Goal: Transaction & Acquisition: Purchase product/service

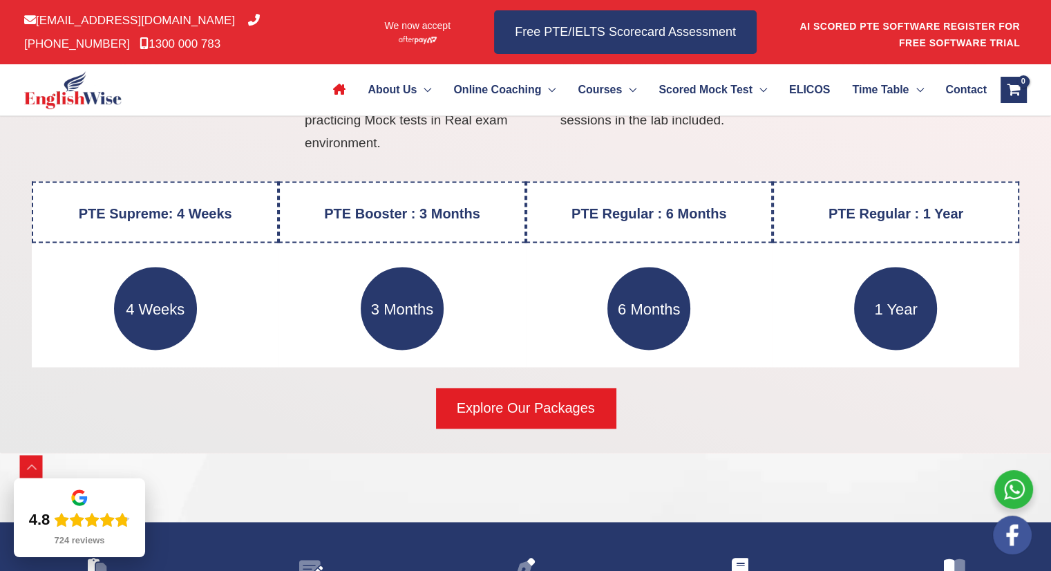
scroll to position [1891, 0]
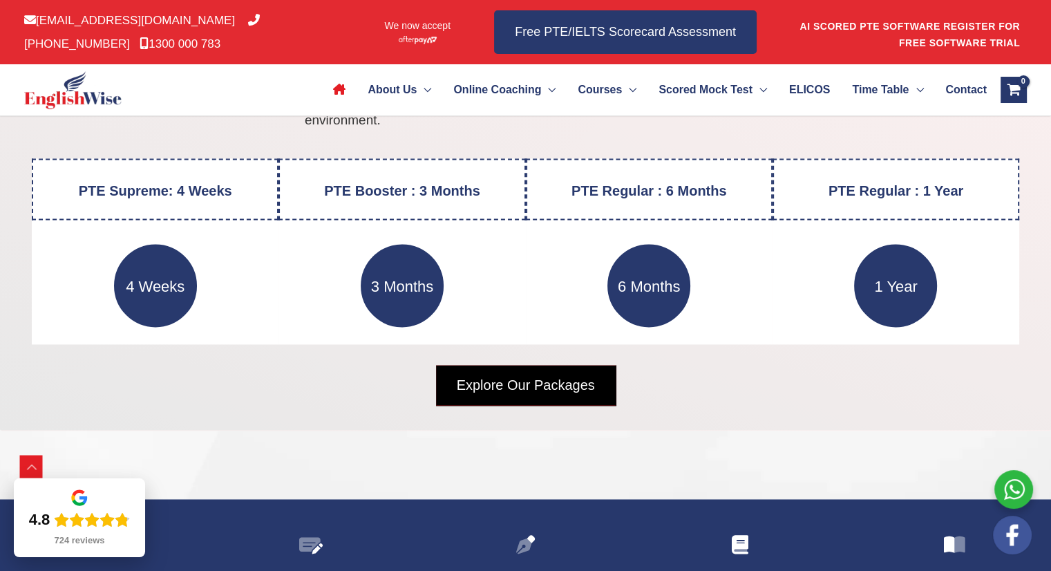
click at [481, 381] on span "Explore Our Packages" at bounding box center [526, 384] width 138 height 19
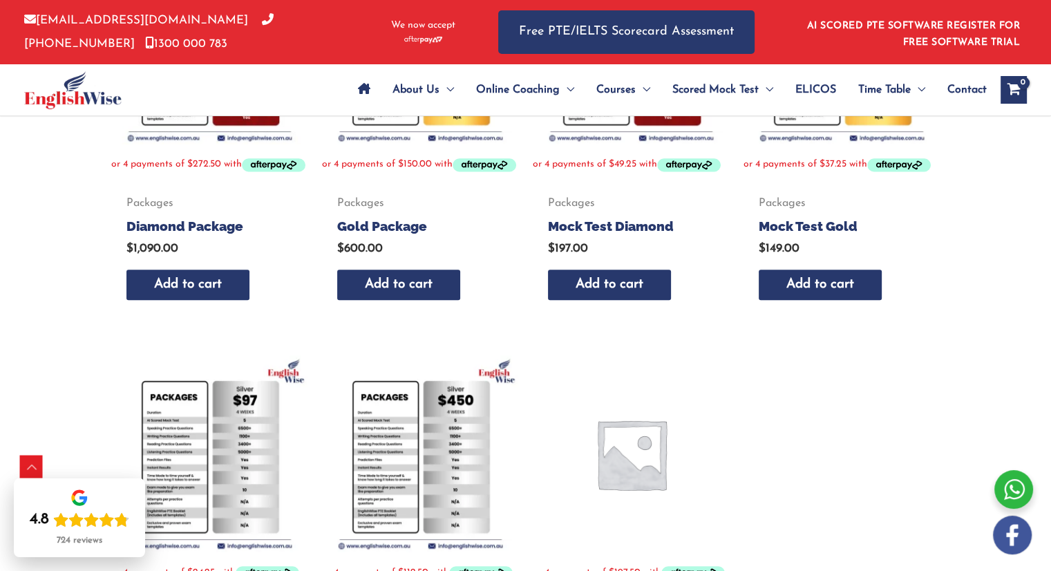
scroll to position [760, 0]
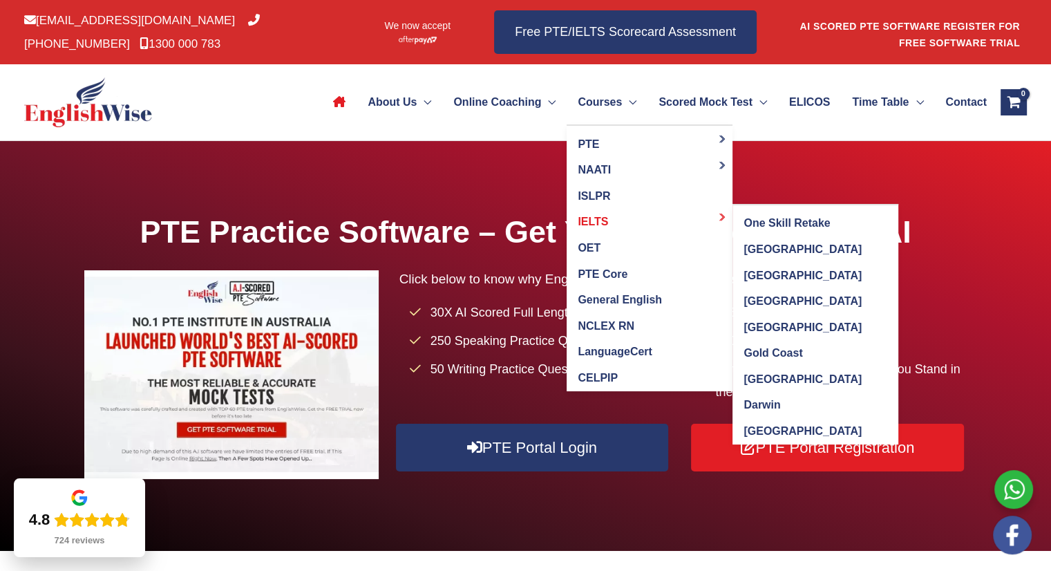
click at [578, 218] on span "IELTS" at bounding box center [593, 222] width 30 height 12
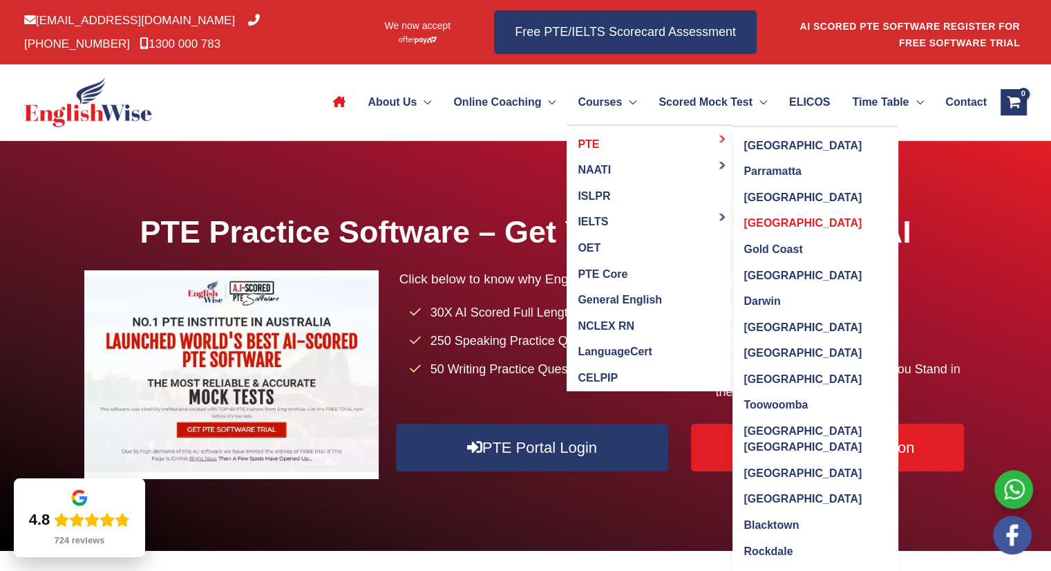
click at [744, 217] on span "[GEOGRAPHIC_DATA]" at bounding box center [803, 223] width 118 height 12
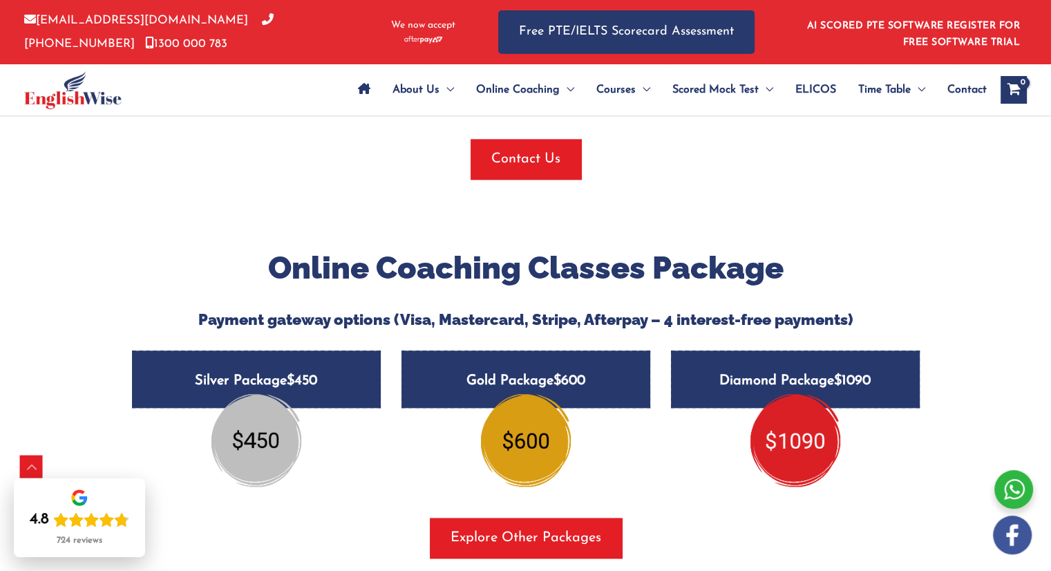
scroll to position [1659, 0]
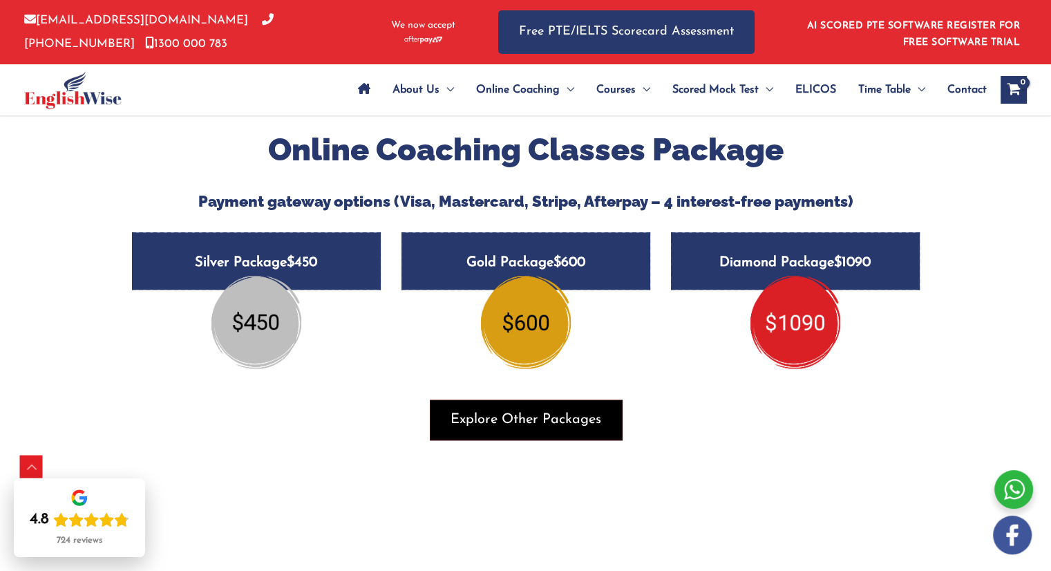
click at [520, 410] on span "Explore Other Packages" at bounding box center [526, 419] width 151 height 19
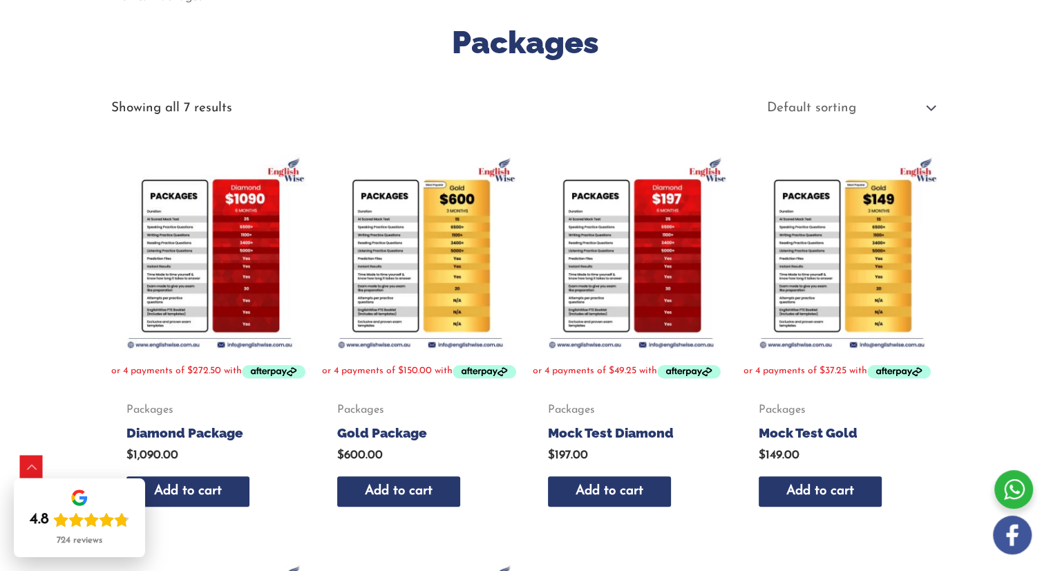
scroll to position [209, 0]
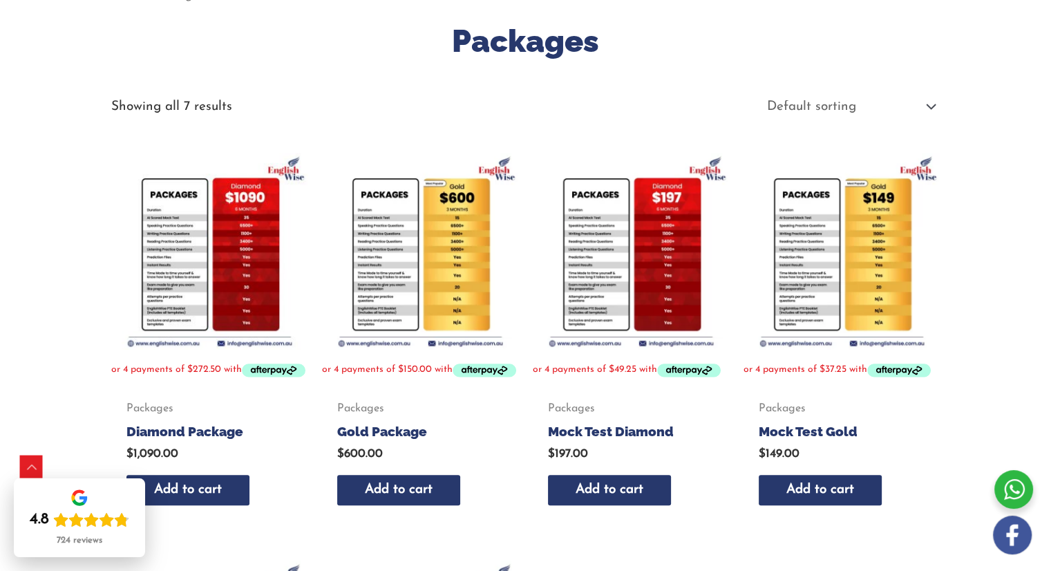
click at [186, 288] on img at bounding box center [209, 251] width 197 height 197
click at [224, 252] on img at bounding box center [209, 251] width 197 height 197
click at [209, 440] on h2 "Diamond Package" at bounding box center [208, 431] width 165 height 17
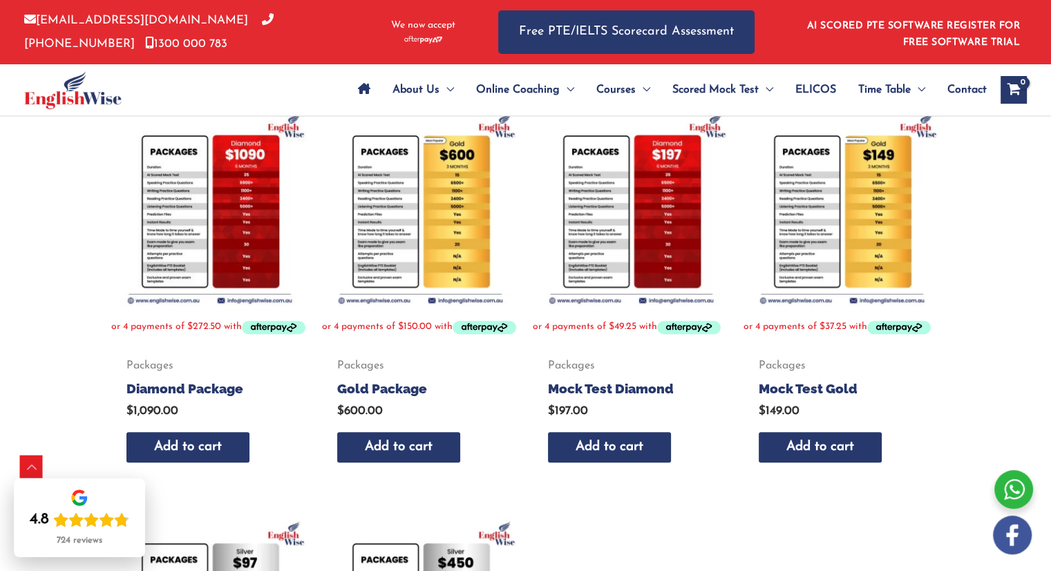
scroll to position [209, 0]
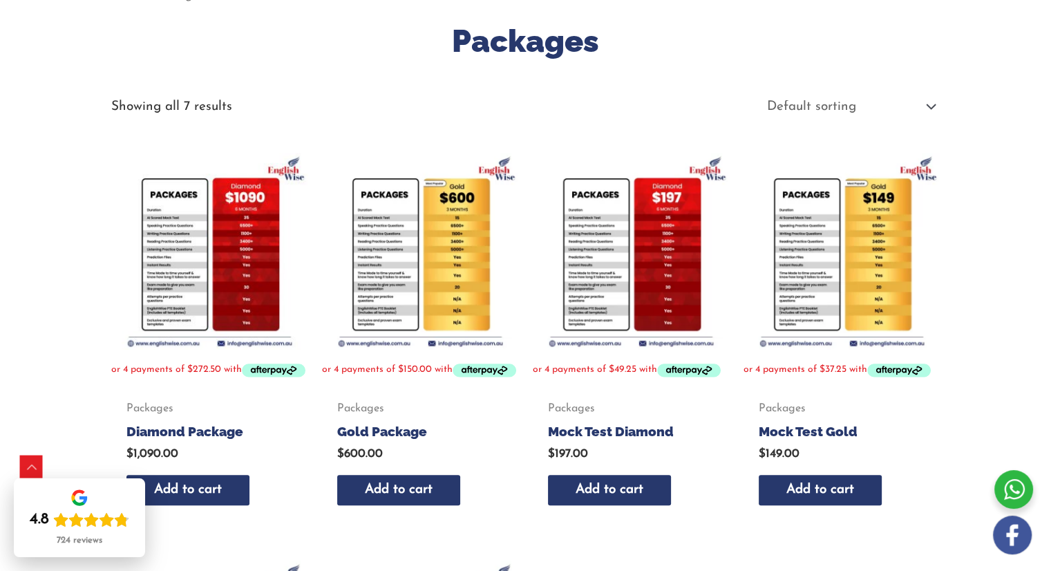
click at [484, 235] on img at bounding box center [420, 251] width 197 height 197
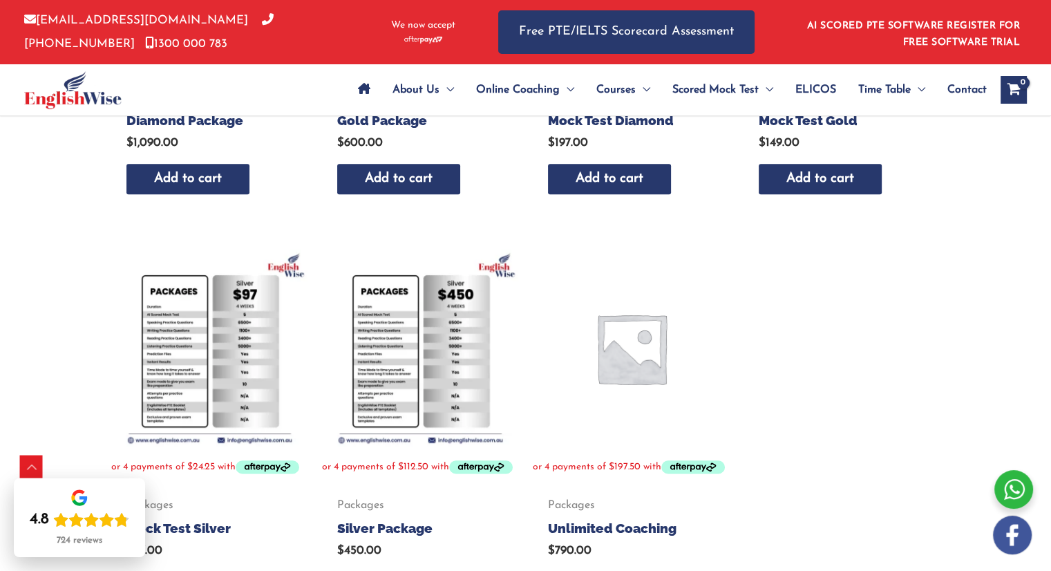
scroll to position [522, 0]
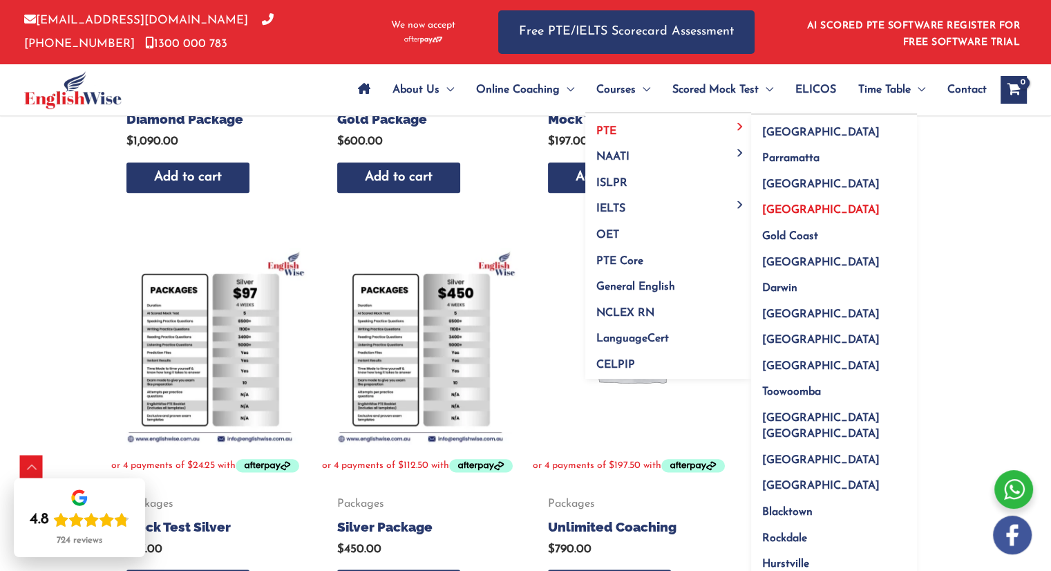
click at [800, 208] on span "[GEOGRAPHIC_DATA]" at bounding box center [820, 210] width 117 height 11
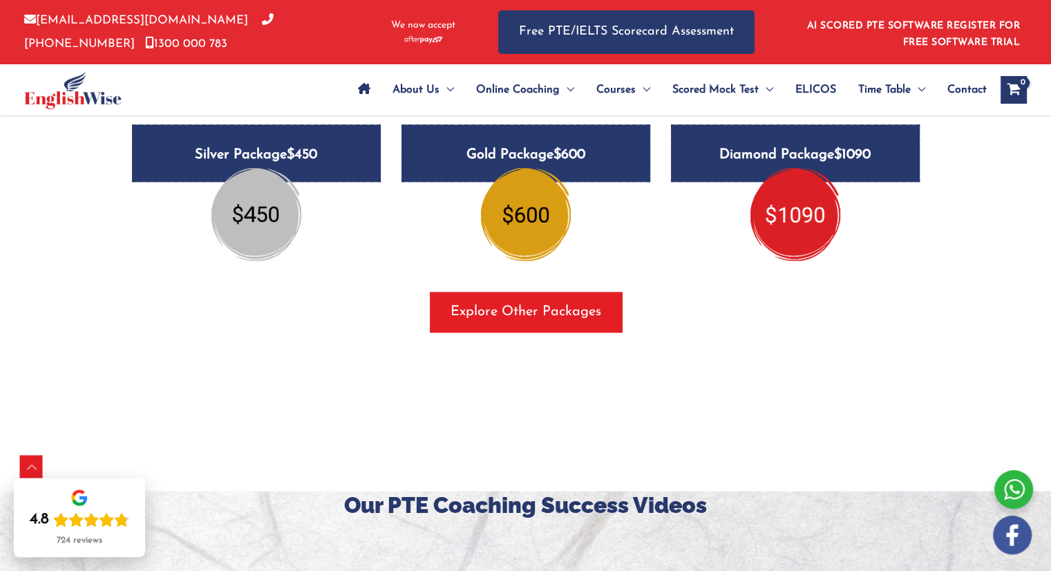
scroll to position [1832, 0]
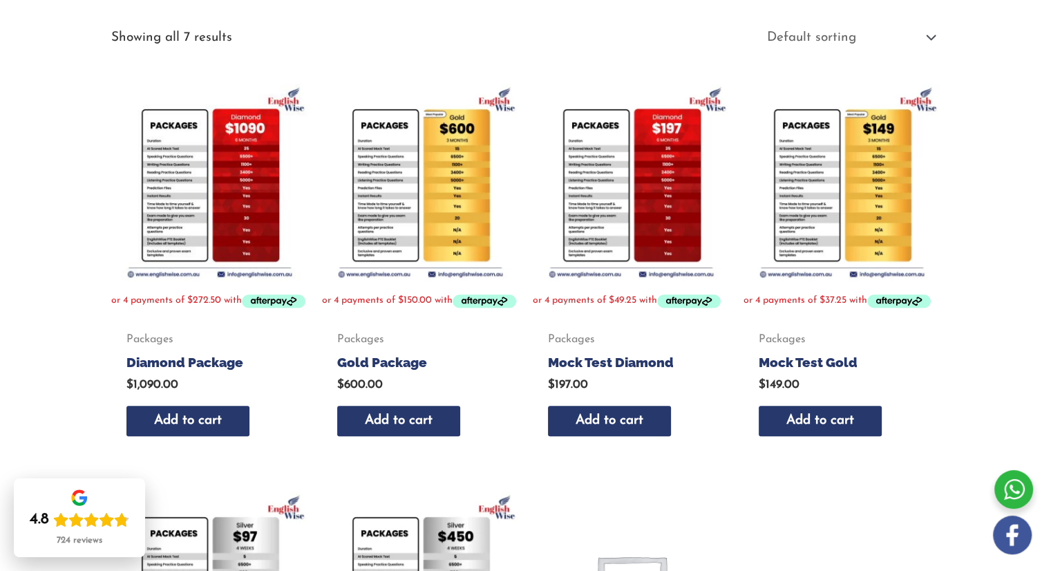
scroll to position [140, 0]
